Goal: Task Accomplishment & Management: Manage account settings

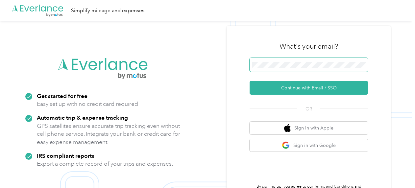
click at [275, 70] on span at bounding box center [308, 65] width 118 height 14
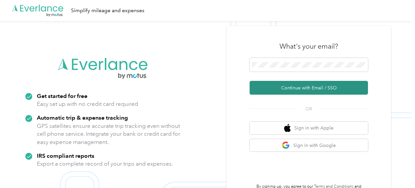
click at [291, 83] on button "Continue with Email / SSO" at bounding box center [308, 88] width 118 height 14
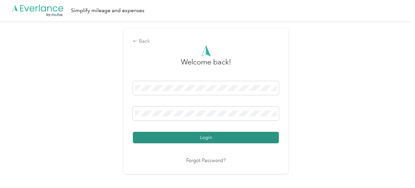
click at [222, 135] on button "Login" at bounding box center [206, 137] width 146 height 11
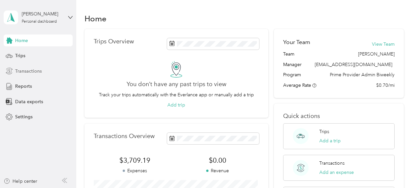
click at [34, 70] on span "Transactions" at bounding box center [28, 71] width 27 height 7
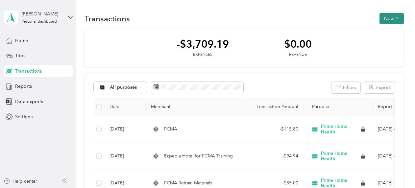
click at [391, 20] on button "New" at bounding box center [391, 18] width 24 height 11
click at [389, 34] on li "Expense" at bounding box center [384, 30] width 34 height 11
click at [388, 28] on span "Expense" at bounding box center [388, 31] width 18 height 7
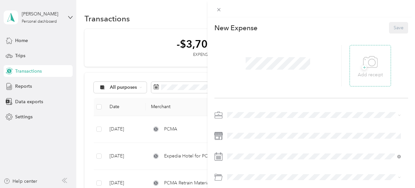
click at [376, 61] on div "+ Add receipt" at bounding box center [369, 65] width 25 height 25
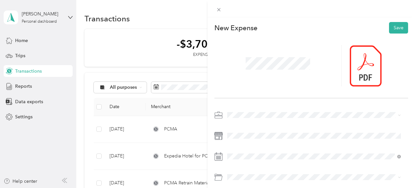
click at [224, 66] on div at bounding box center [277, 65] width 127 height 41
click at [274, 140] on li "Prime Home Health" at bounding box center [314, 137] width 178 height 11
click at [396, 29] on button "Save" at bounding box center [398, 27] width 19 height 11
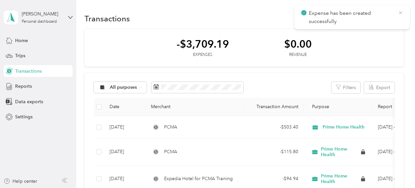
click at [399, 13] on icon at bounding box center [399, 13] width 5 height 6
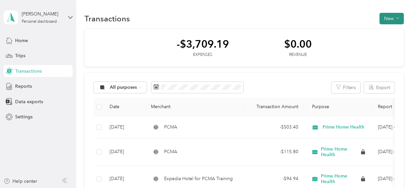
click at [385, 15] on button "New" at bounding box center [391, 18] width 24 height 11
click at [384, 32] on span "Expense" at bounding box center [388, 31] width 18 height 7
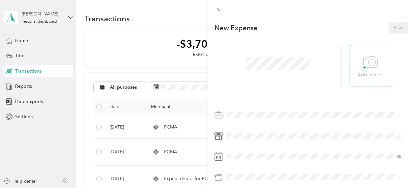
click at [369, 62] on icon at bounding box center [370, 62] width 15 height 18
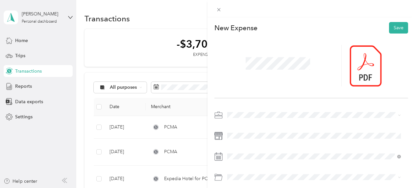
click at [276, 141] on li "Prime Home Health" at bounding box center [314, 137] width 178 height 11
click at [392, 28] on button "Save" at bounding box center [398, 27] width 19 height 11
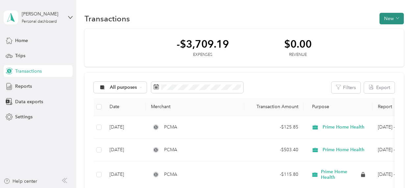
click at [391, 19] on button "New" at bounding box center [391, 18] width 24 height 11
click at [385, 34] on span "Expense" at bounding box center [388, 31] width 18 height 7
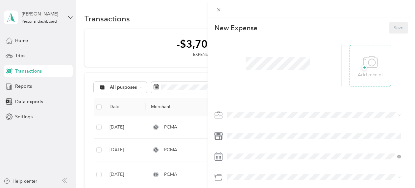
click at [367, 68] on icon at bounding box center [370, 62] width 15 height 18
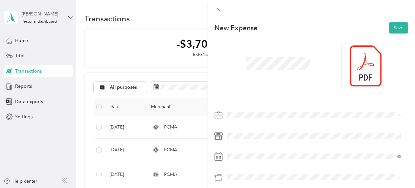
drag, startPoint x: 274, startPoint y: 111, endPoint x: 265, endPoint y: 138, distance: 28.5
click at [265, 138] on span "Prime Home Health" at bounding box center [249, 138] width 40 height 6
click at [396, 30] on button "Save" at bounding box center [398, 27] width 19 height 11
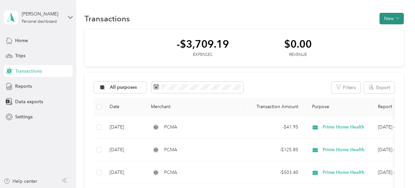
click at [397, 18] on button "New" at bounding box center [391, 18] width 24 height 11
click at [388, 32] on span "Expense" at bounding box center [388, 31] width 18 height 7
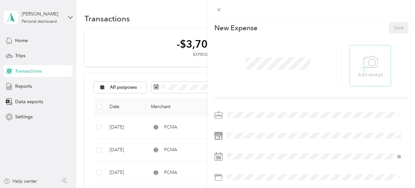
click at [382, 59] on div "+ Add receipt" at bounding box center [369, 65] width 41 height 41
click at [361, 65] on span "+" at bounding box center [363, 67] width 5 height 5
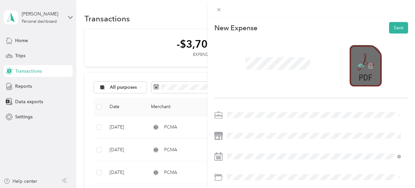
click at [358, 64] on icon at bounding box center [361, 66] width 6 height 6
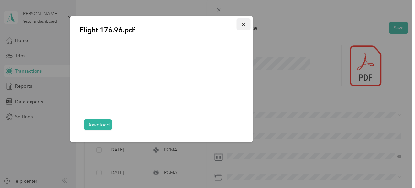
click at [240, 24] on button "button" at bounding box center [244, 23] width 14 height 11
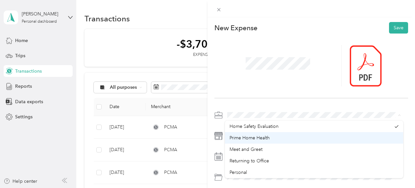
drag, startPoint x: 259, startPoint y: 118, endPoint x: 268, endPoint y: 136, distance: 20.1
click at [268, 136] on div "Prime Home Health" at bounding box center [313, 137] width 169 height 7
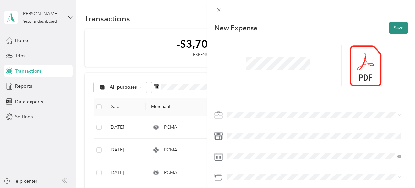
click at [391, 30] on button "Save" at bounding box center [398, 27] width 19 height 11
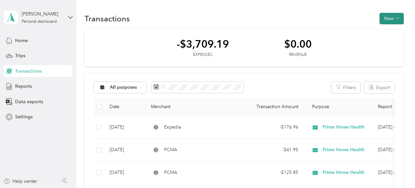
click at [395, 17] on icon "button" at bounding box center [396, 17] width 3 height 3
click at [394, 29] on span "Expense" at bounding box center [388, 31] width 18 height 7
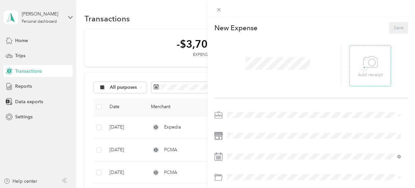
click at [367, 60] on icon at bounding box center [370, 62] width 15 height 18
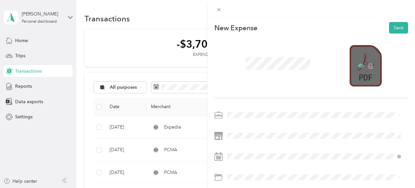
click at [358, 63] on icon at bounding box center [361, 66] width 6 height 6
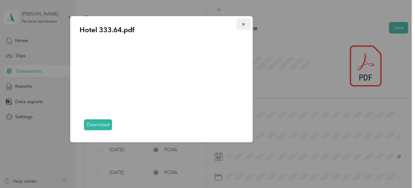
click at [245, 24] on icon "button" at bounding box center [243, 24] width 5 height 5
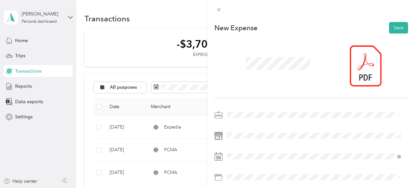
click at [276, 141] on li "Prime Home Health" at bounding box center [314, 137] width 178 height 11
click at [390, 28] on button "Save" at bounding box center [398, 27] width 19 height 11
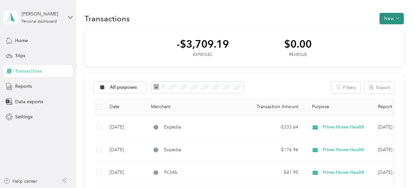
click at [396, 15] on button "New" at bounding box center [391, 18] width 24 height 11
click at [390, 34] on li "Expense" at bounding box center [384, 30] width 34 height 11
click at [387, 33] on span "Expense" at bounding box center [388, 31] width 18 height 7
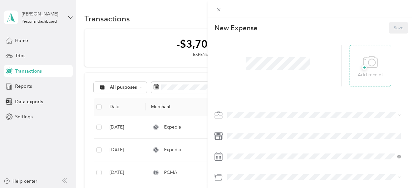
click at [368, 68] on icon at bounding box center [370, 62] width 15 height 18
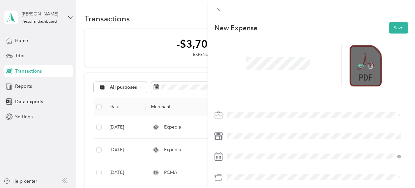
click at [358, 64] on icon at bounding box center [361, 66] width 6 height 6
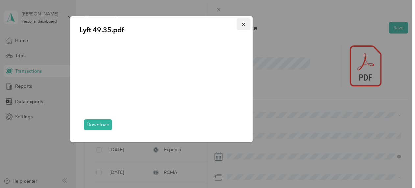
click at [245, 29] on button "button" at bounding box center [244, 23] width 14 height 11
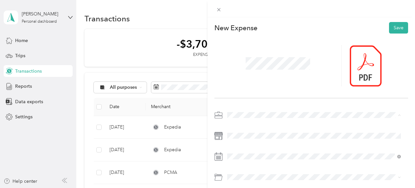
click at [281, 139] on div "Prime Home Health" at bounding box center [313, 137] width 169 height 7
click at [397, 33] on button "Save" at bounding box center [398, 27] width 19 height 11
click at [394, 29] on button "Save" at bounding box center [398, 27] width 19 height 11
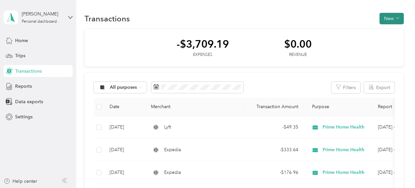
click at [395, 18] on icon "button" at bounding box center [396, 18] width 3 height 2
click at [392, 30] on span "Expense" at bounding box center [388, 31] width 18 height 7
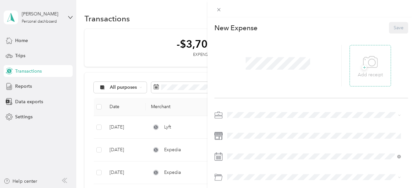
click at [365, 62] on icon at bounding box center [370, 62] width 15 height 18
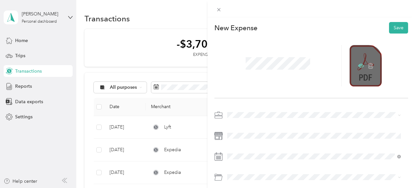
click at [358, 64] on icon at bounding box center [361, 66] width 6 height 4
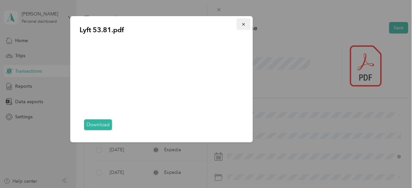
click at [244, 22] on icon "button" at bounding box center [243, 24] width 5 height 5
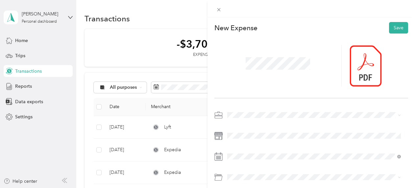
click at [309, 138] on div "Prime Home Health" at bounding box center [313, 137] width 169 height 7
click at [394, 24] on button "Save" at bounding box center [398, 27] width 19 height 11
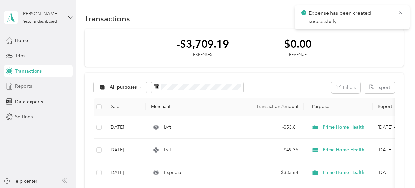
click at [15, 90] on div "Reports" at bounding box center [38, 86] width 69 height 12
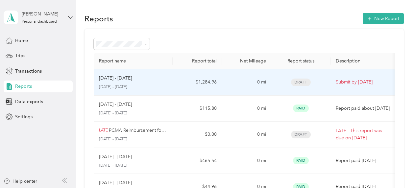
click at [332, 81] on td "Submit by [DATE]" at bounding box center [363, 82] width 66 height 26
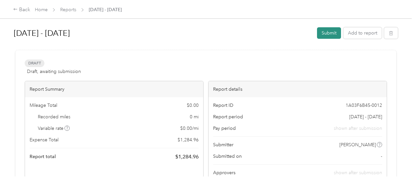
click at [333, 33] on button "Submit" at bounding box center [329, 32] width 24 height 11
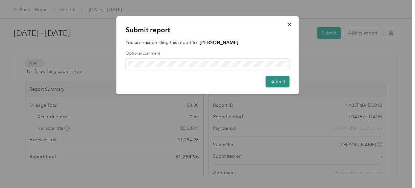
click at [275, 79] on button "Submit" at bounding box center [277, 81] width 24 height 11
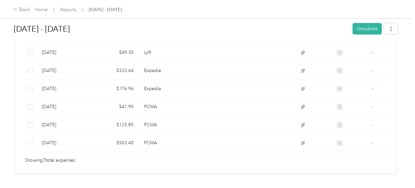
scroll to position [213, 0]
